Goal: Participate in discussion: Engage in conversation with other users on a specific topic

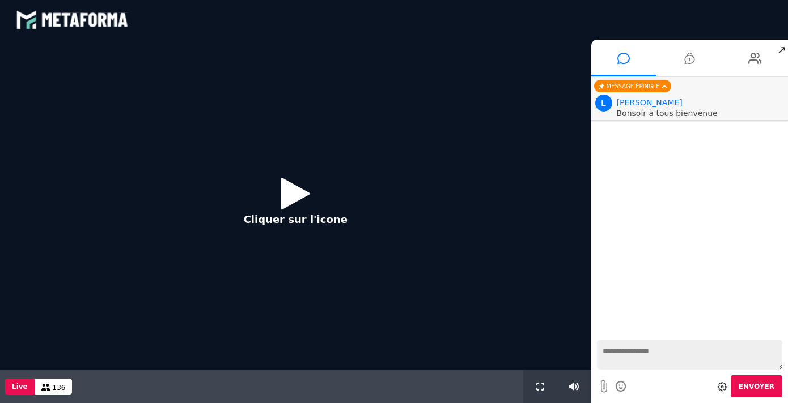
click at [287, 198] on icon at bounding box center [295, 193] width 29 height 37
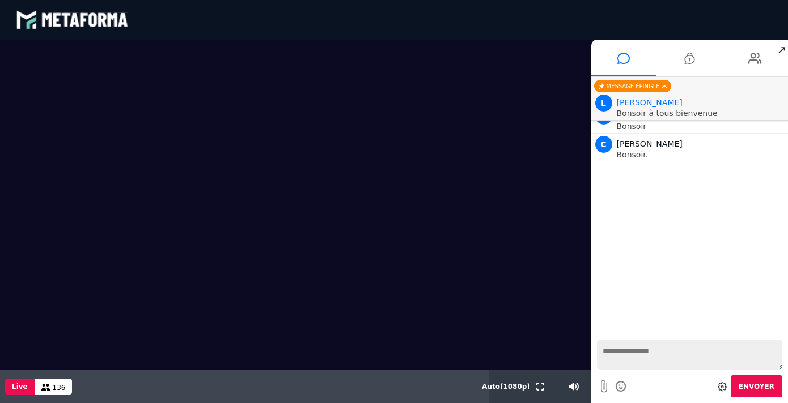
click at [664, 362] on textarea at bounding box center [690, 355] width 186 height 30
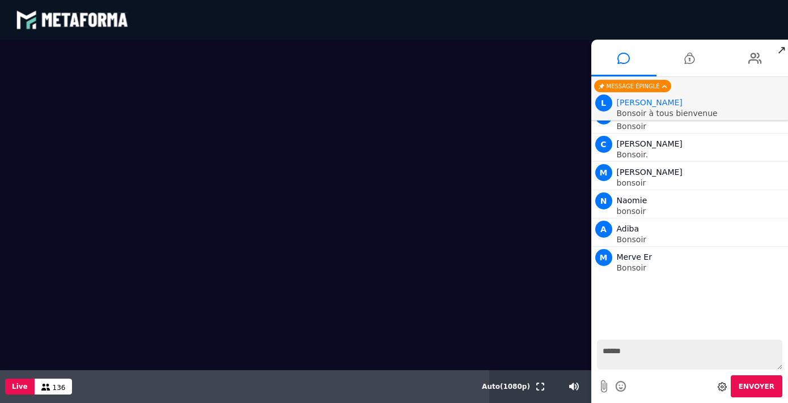
type textarea "*******"
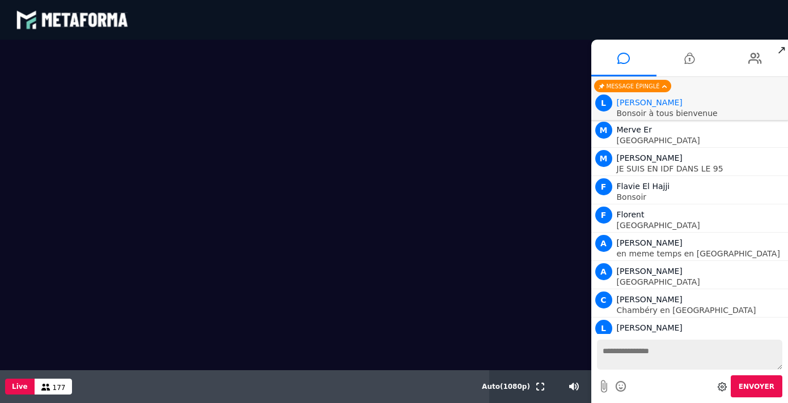
scroll to position [2941, 0]
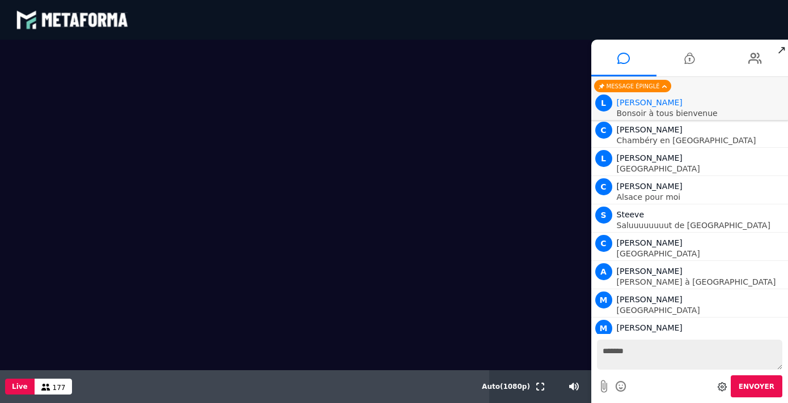
type textarea "********"
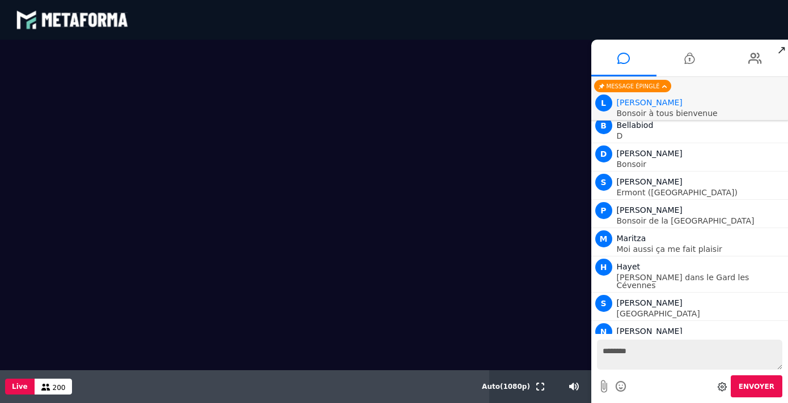
scroll to position [5038, 0]
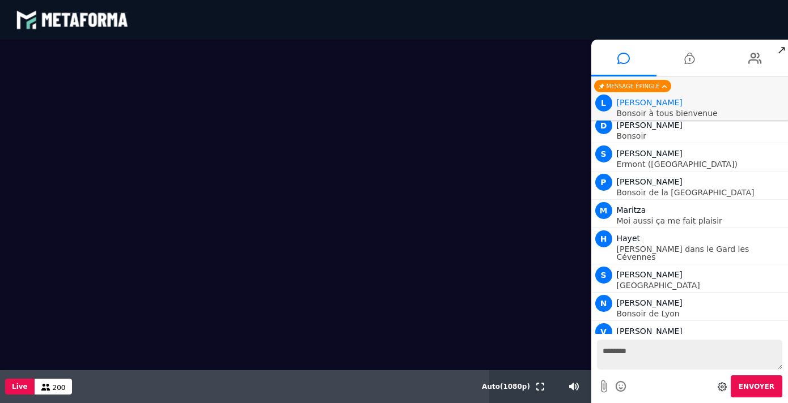
click at [621, 394] on icon at bounding box center [621, 387] width 12 height 14
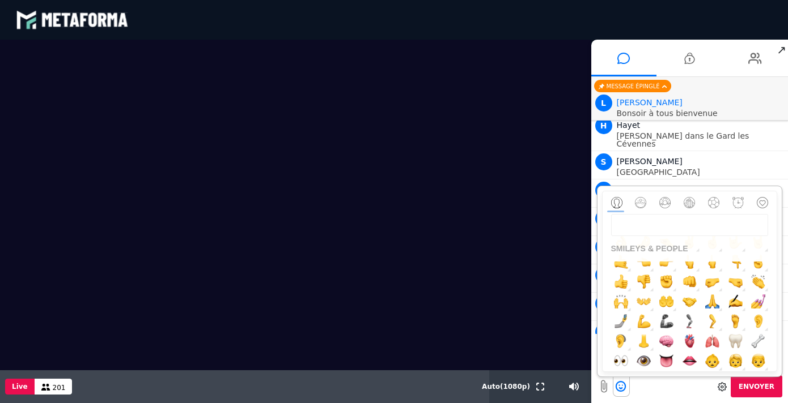
scroll to position [488, 0]
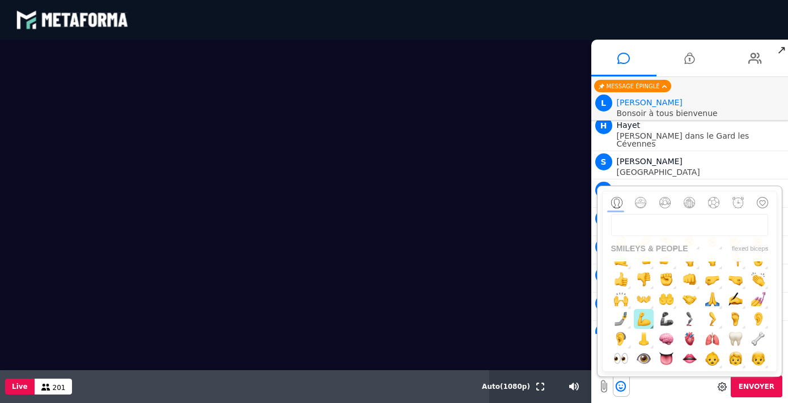
click at [644, 326] on img "button" at bounding box center [643, 319] width 14 height 14
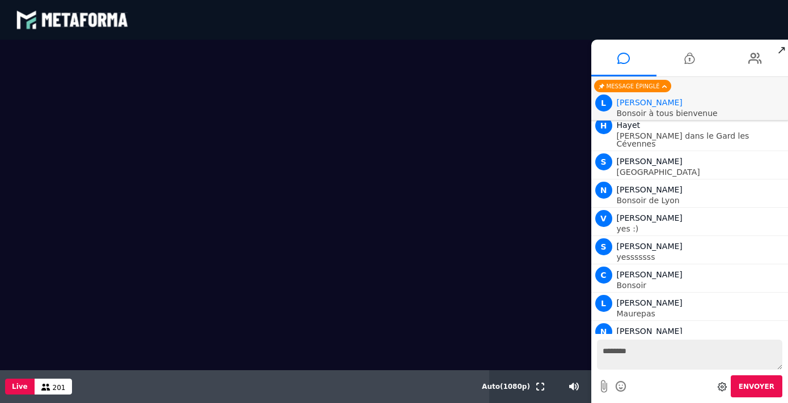
click at [659, 370] on textarea "********" at bounding box center [690, 355] width 186 height 30
click at [619, 394] on icon at bounding box center [621, 387] width 12 height 14
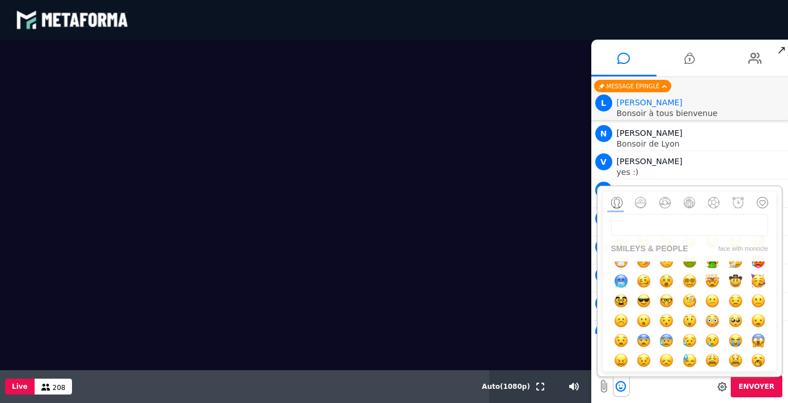
scroll to position [5264, 0]
click at [662, 236] on input at bounding box center [690, 225] width 158 height 22
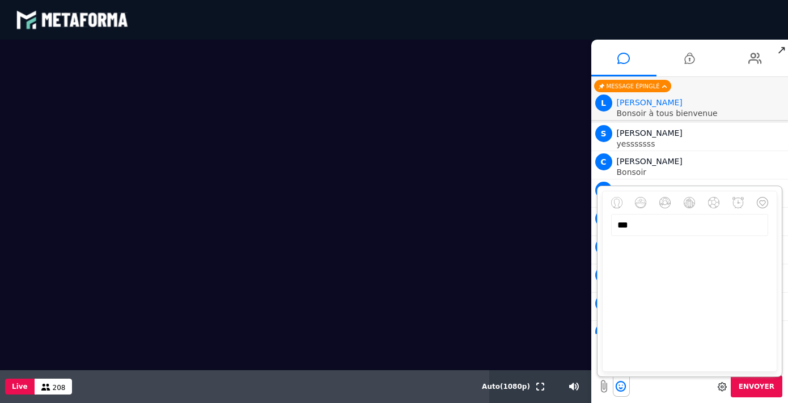
scroll to position [5300, 0]
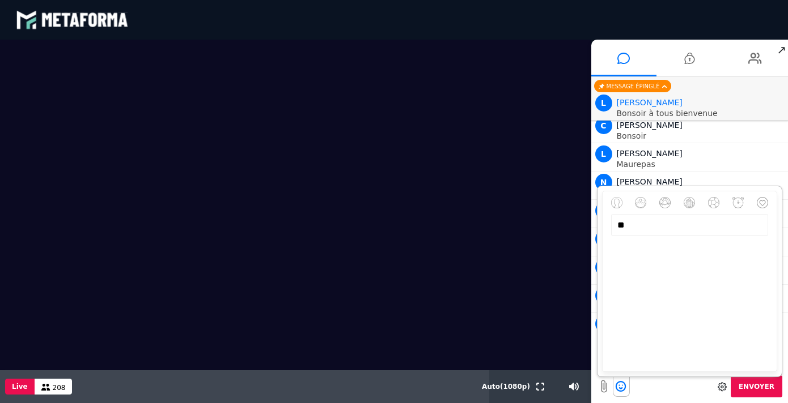
type input "*"
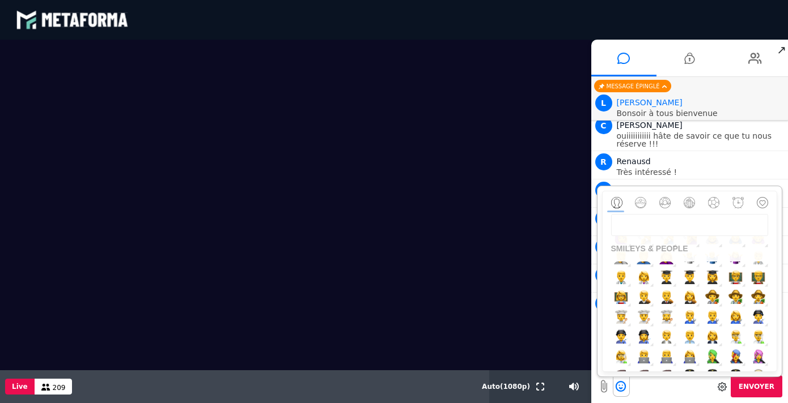
scroll to position [789, 0]
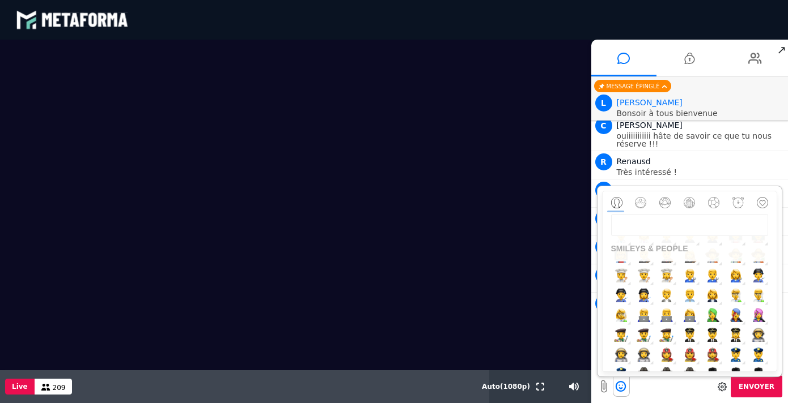
click at [676, 235] on input at bounding box center [690, 225] width 158 height 22
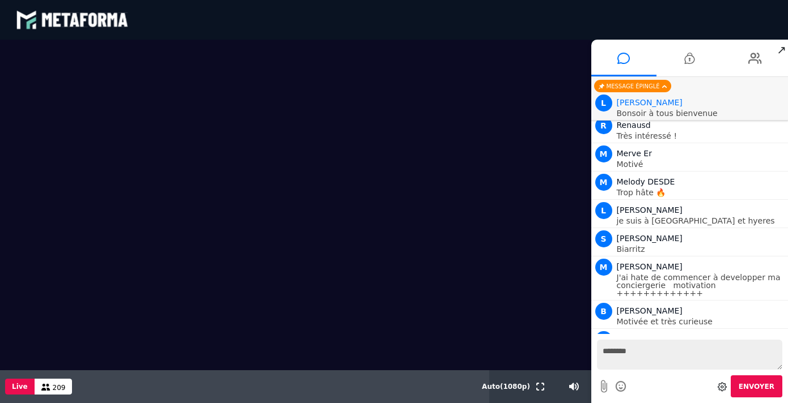
click at [643, 398] on div "Envoyer" at bounding box center [690, 387] width 186 height 22
click at [645, 367] on textarea "********" at bounding box center [690, 355] width 186 height 30
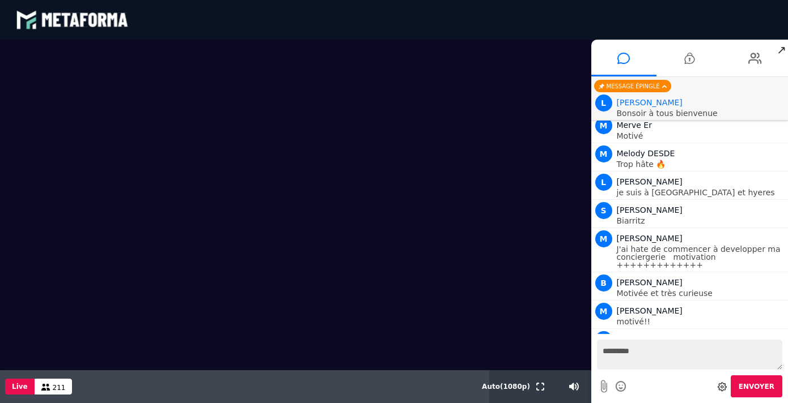
type textarea "**********"
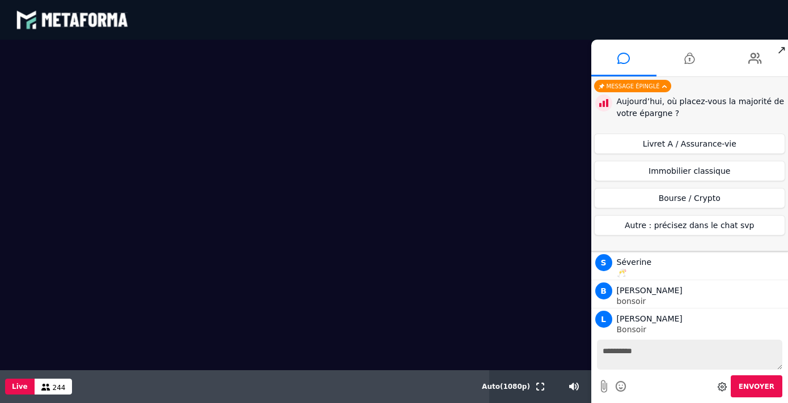
scroll to position [6955, 0]
click at [682, 147] on button "Livret A / Assurance-vie" at bounding box center [690, 144] width 192 height 20
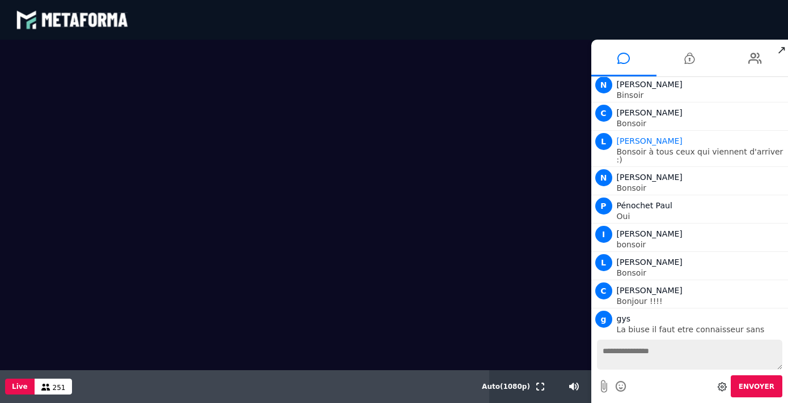
scroll to position [8226, 0]
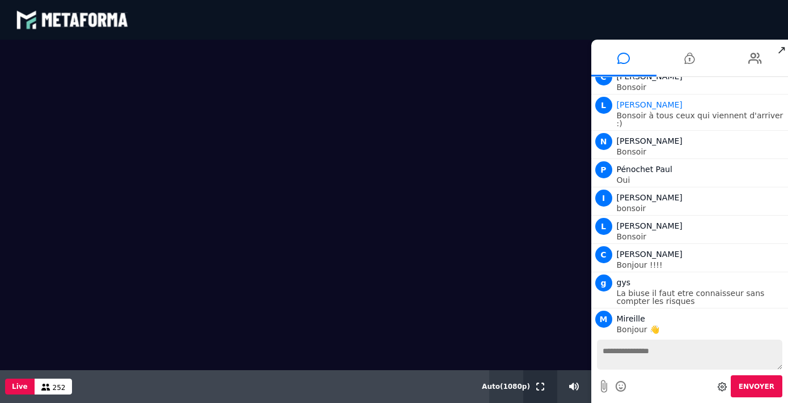
click at [539, 391] on icon at bounding box center [540, 387] width 8 height 8
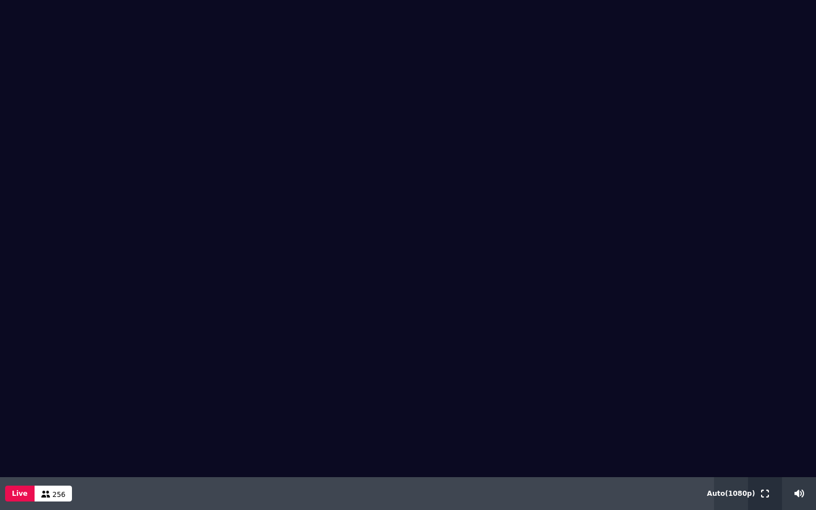
click at [766, 403] on icon at bounding box center [765, 494] width 8 height 8
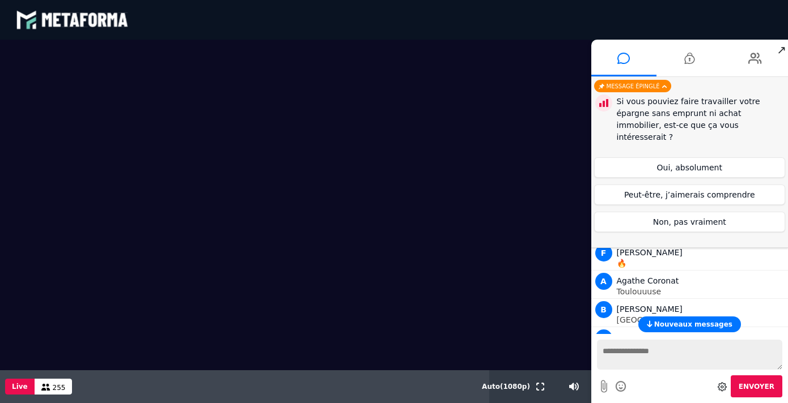
scroll to position [2140, 0]
click at [699, 158] on button "Oui, absolument" at bounding box center [690, 168] width 192 height 20
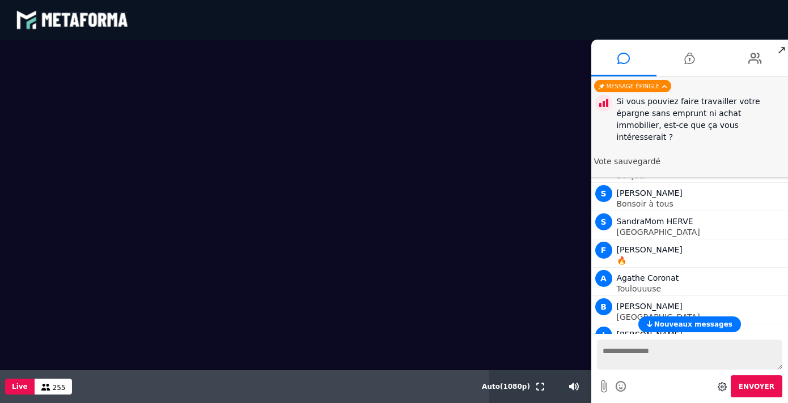
click at [679, 333] on button "Nouveaux messages" at bounding box center [689, 325] width 103 height 16
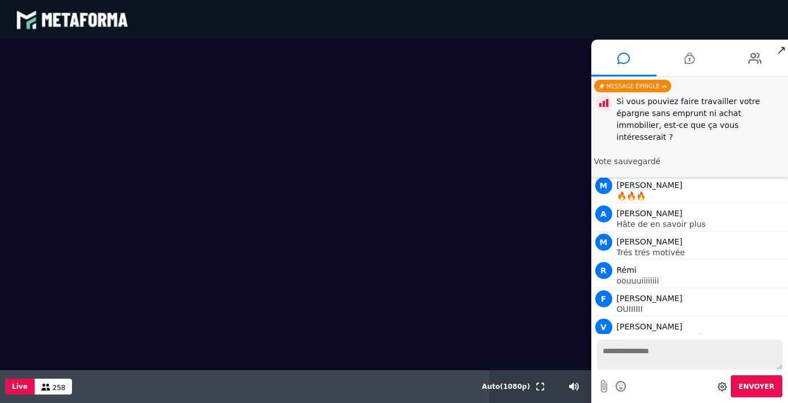
scroll to position [8679, 0]
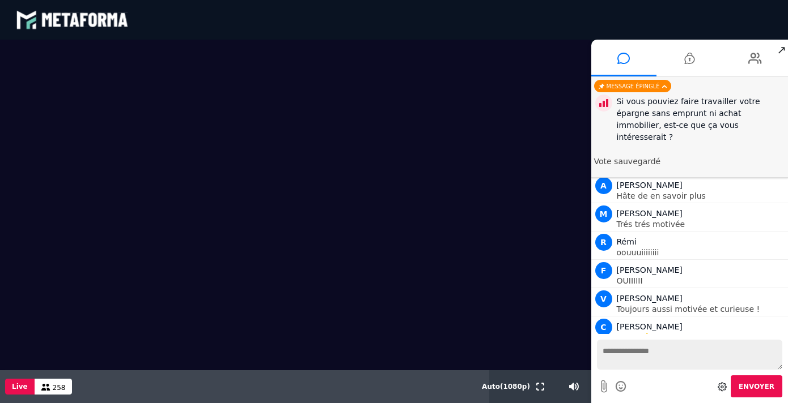
click at [666, 370] on textarea at bounding box center [690, 355] width 186 height 30
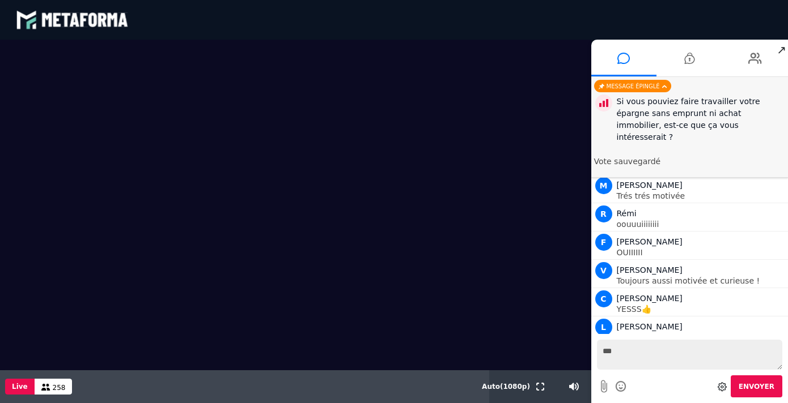
type textarea "***"
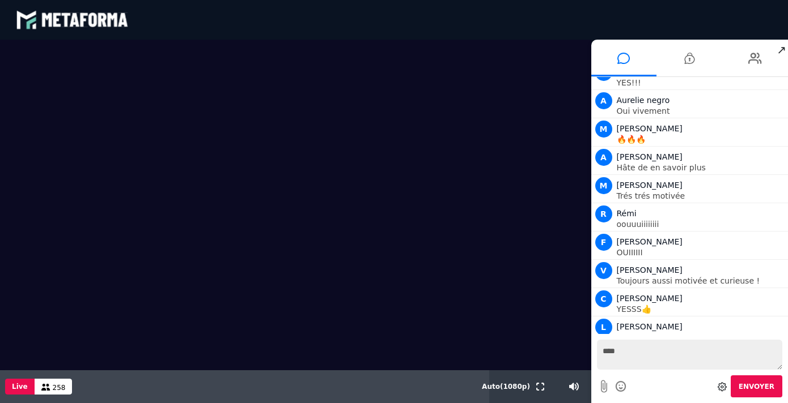
click at [653, 388] on div "Envoyer" at bounding box center [690, 387] width 186 height 22
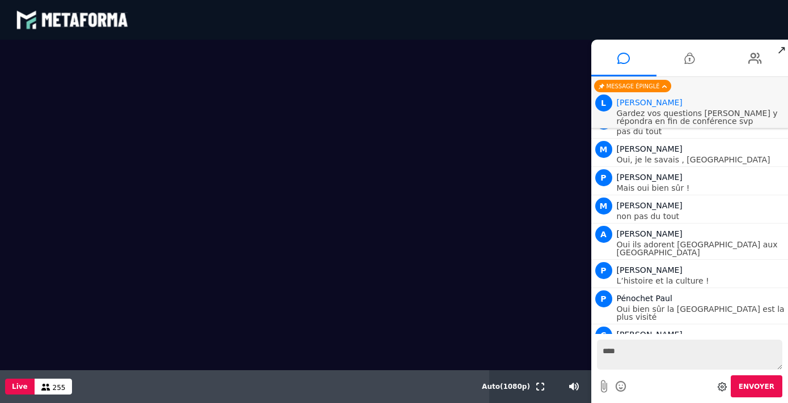
scroll to position [9445, 0]
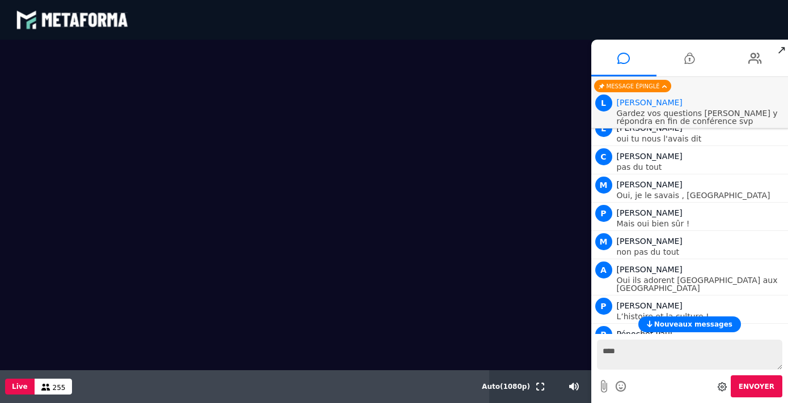
click at [703, 403] on p "On va vous l'expliquer [PERSON_NAME] :)" at bounding box center [701, 410] width 169 height 8
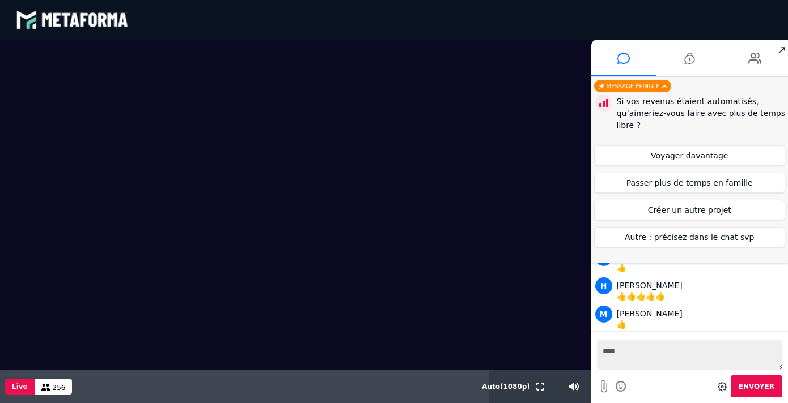
scroll to position [9906, 0]
click at [729, 157] on button "Voyager davantage" at bounding box center [690, 156] width 192 height 20
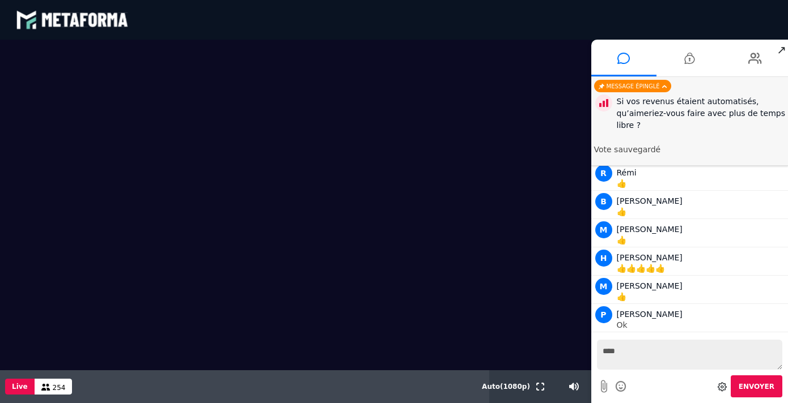
click at [665, 87] on icon at bounding box center [664, 87] width 5 height 8
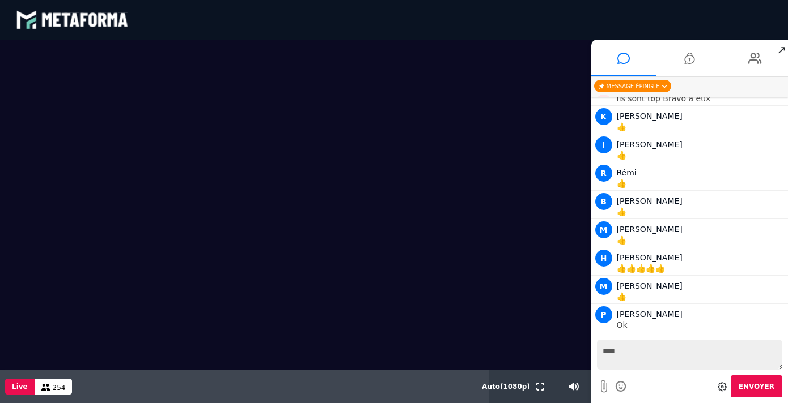
click at [665, 87] on icon at bounding box center [664, 87] width 5 height 8
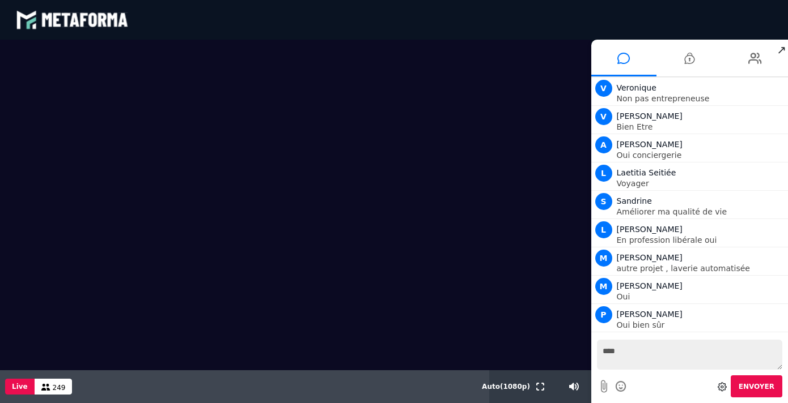
scroll to position [10679, 0]
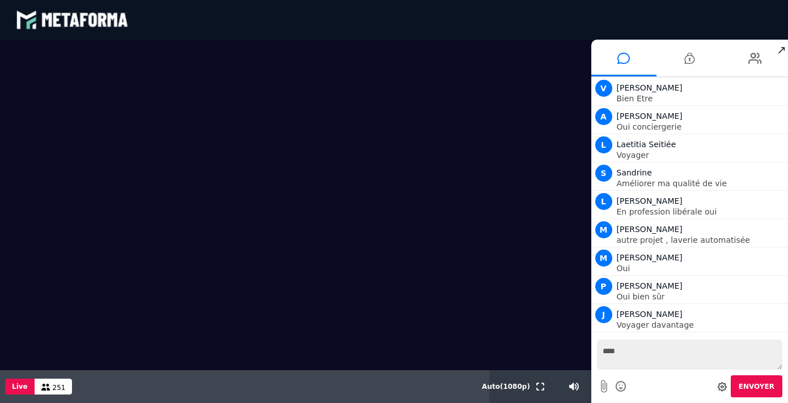
click at [720, 364] on textarea "***" at bounding box center [690, 355] width 186 height 30
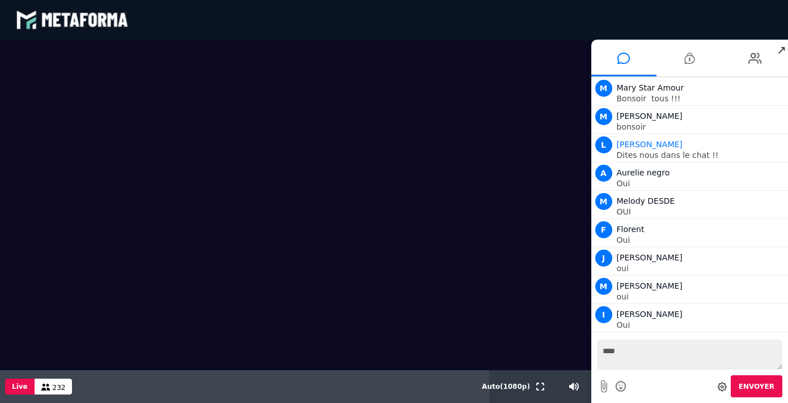
scroll to position [11140, 0]
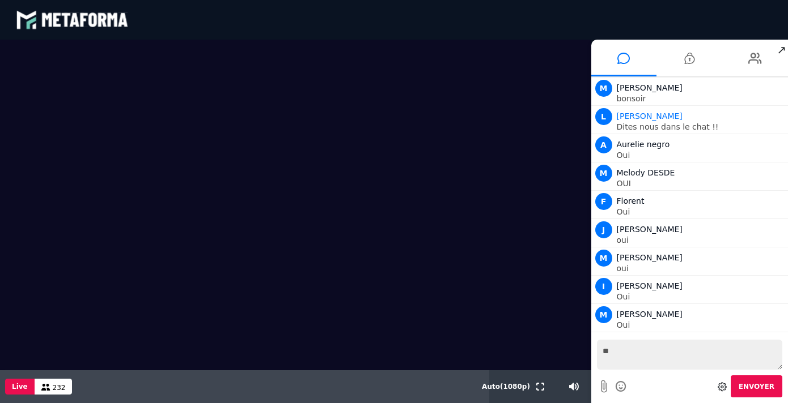
type textarea "***"
click at [642, 363] on textarea "***" at bounding box center [690, 355] width 186 height 30
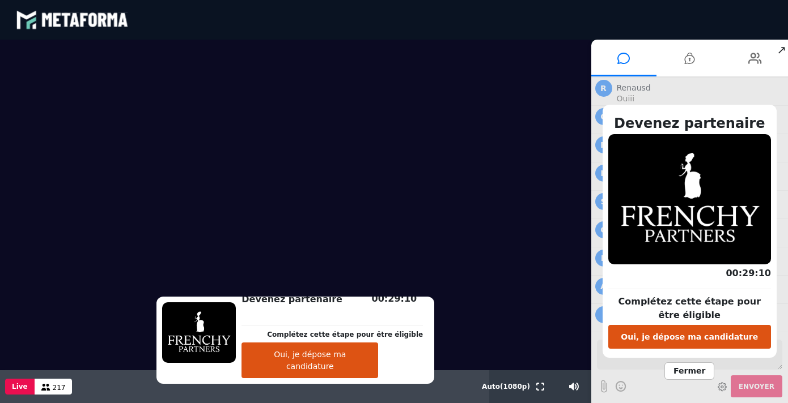
click at [693, 376] on span "Fermer" at bounding box center [689, 372] width 50 height 18
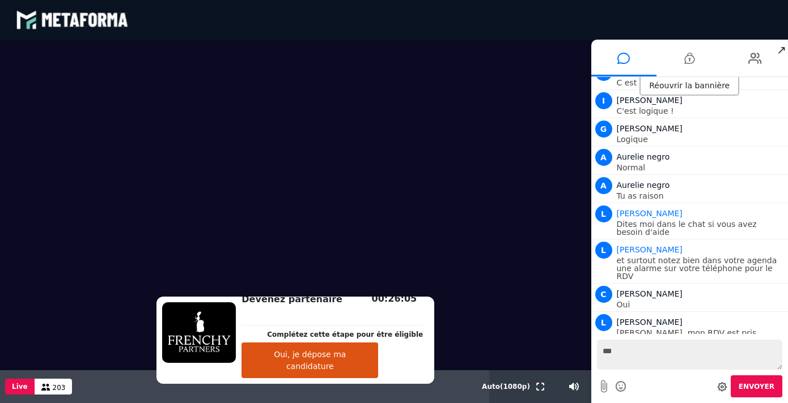
scroll to position [13621, 0]
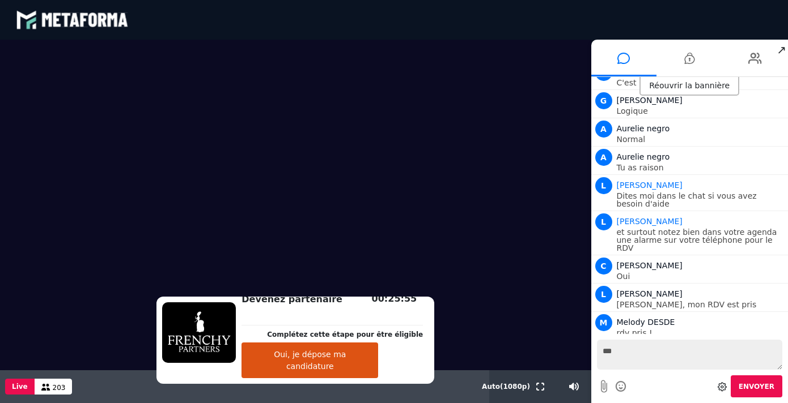
click at [691, 91] on div "Réouvrir la bannière" at bounding box center [689, 86] width 100 height 19
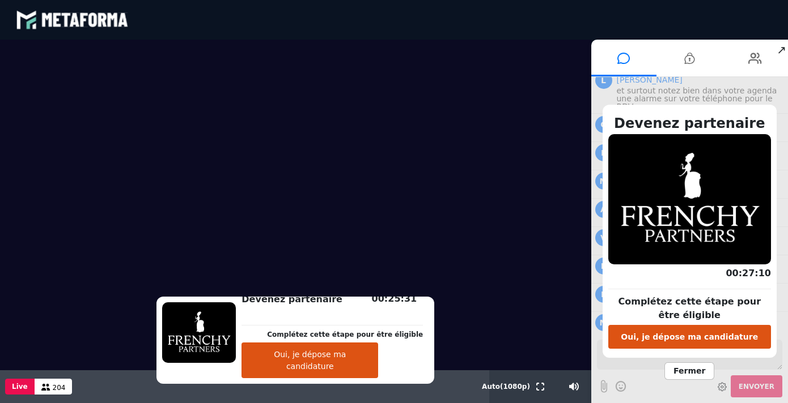
scroll to position [13791, 0]
click at [683, 380] on span "Fermer" at bounding box center [689, 372] width 50 height 18
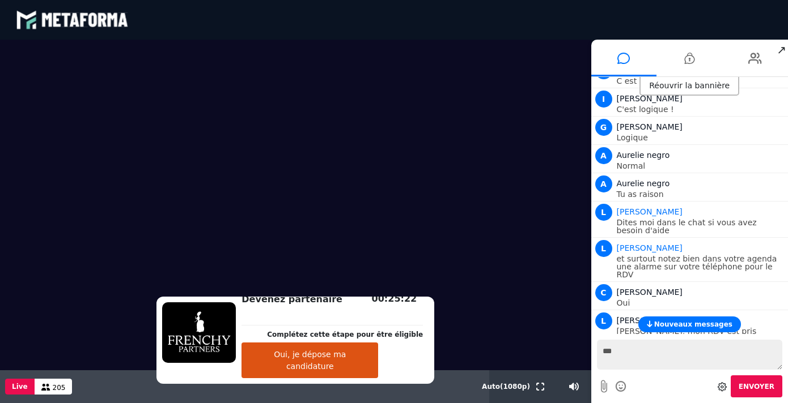
scroll to position [13593, 0]
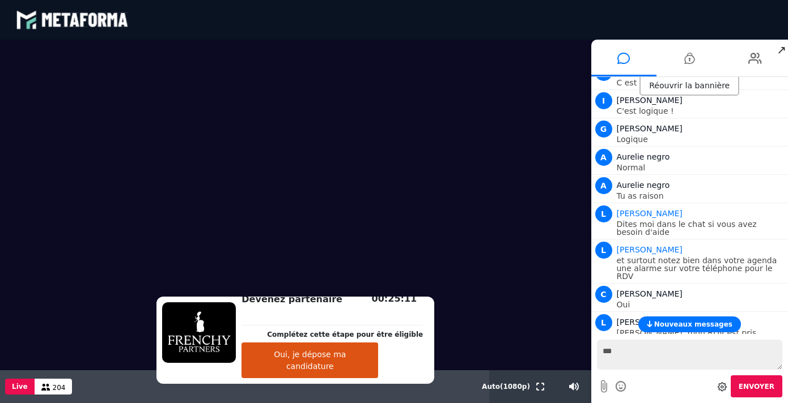
click at [686, 329] on span "Nouveaux messages" at bounding box center [693, 325] width 78 height 8
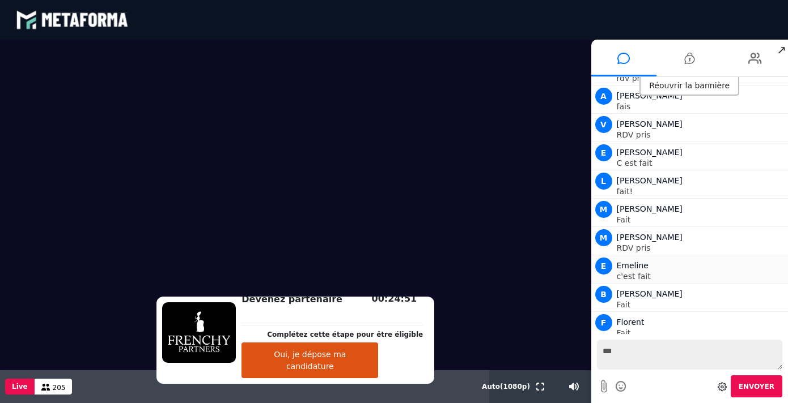
scroll to position [13904, 0]
click at [691, 301] on p "Fait" at bounding box center [701, 305] width 169 height 8
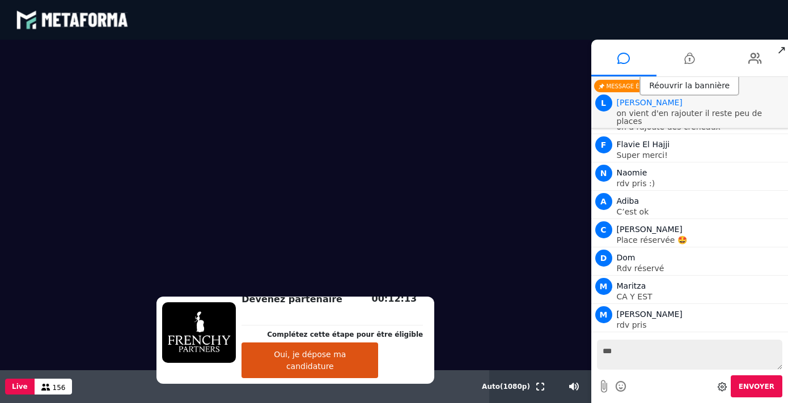
scroll to position [15042, 0]
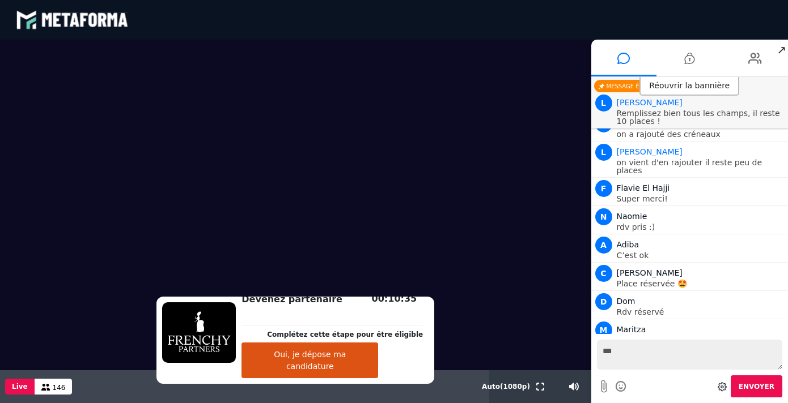
click at [694, 86] on div "Réouvrir la bannière" at bounding box center [689, 86] width 100 height 19
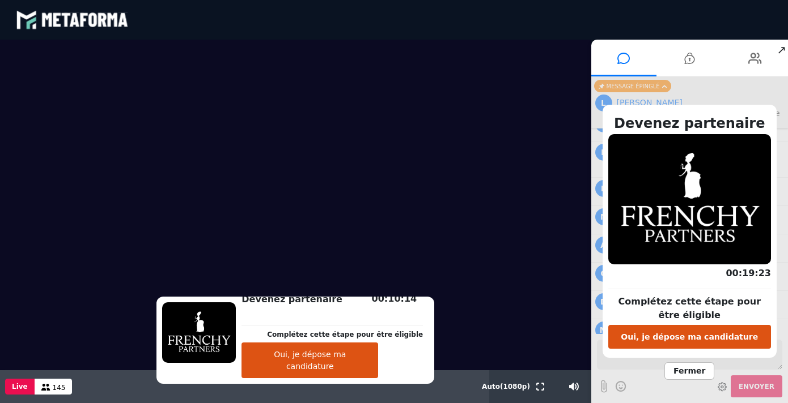
click at [690, 342] on button "Oui, je dépose ma candidature" at bounding box center [689, 337] width 163 height 24
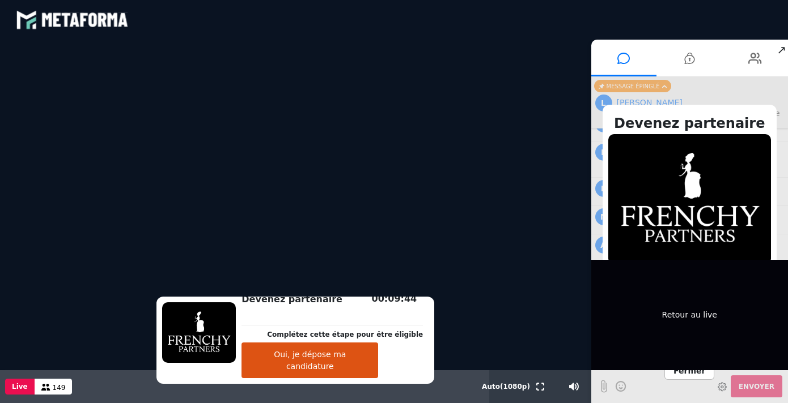
scroll to position [15085, 0]
click at [668, 304] on div "Retour au live" at bounding box center [689, 315] width 197 height 111
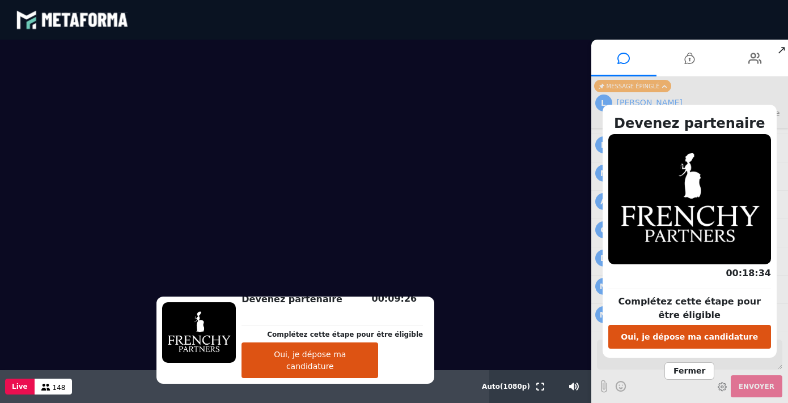
click at [686, 379] on span "Fermer" at bounding box center [689, 372] width 50 height 18
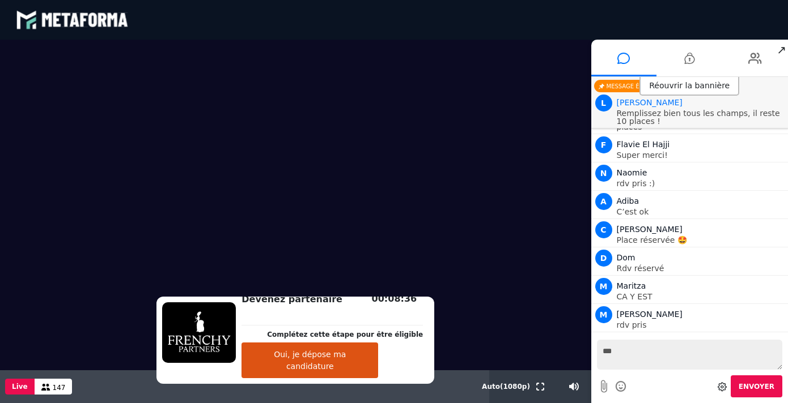
scroll to position [15114, 0]
click at [715, 84] on div "Réouvrir la bannière" at bounding box center [689, 86] width 100 height 19
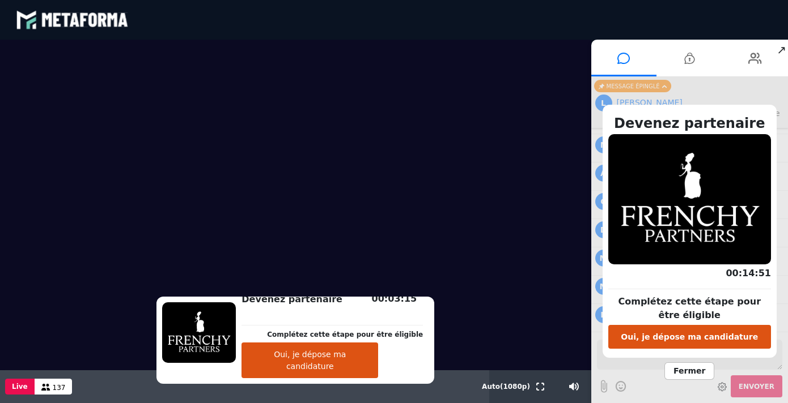
click at [692, 379] on span "Fermer" at bounding box center [689, 372] width 50 height 18
